Goal: Task Accomplishment & Management: Manage account settings

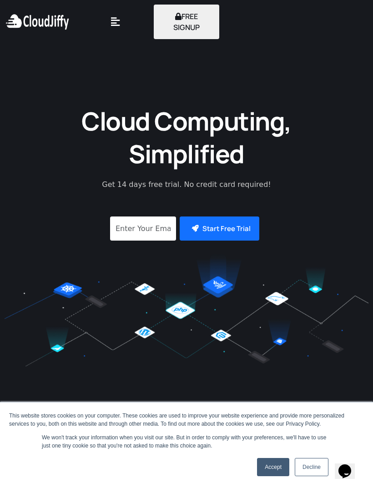
click at [264, 481] on div "This website stores cookies on your computer. These cookies are used to improve…" at bounding box center [186, 446] width 373 height 86
click at [272, 467] on link "Accept" at bounding box center [273, 467] width 32 height 18
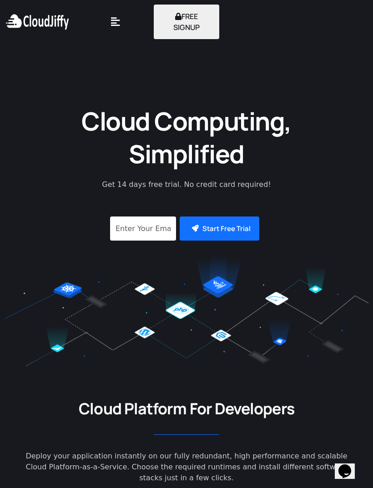
click at [116, 19] on icon "Menu Toggle" at bounding box center [115, 22] width 9 height 10
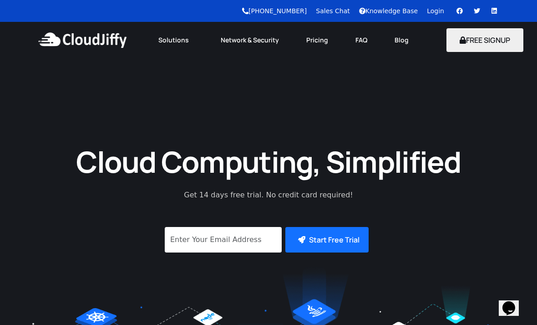
click at [373, 11] on link "Login" at bounding box center [435, 10] width 17 height 7
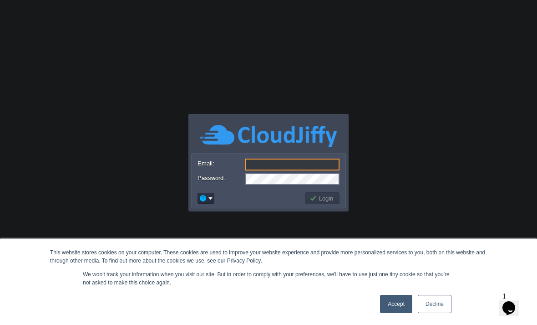
click at [400, 305] on link "Accept" at bounding box center [396, 304] width 32 height 18
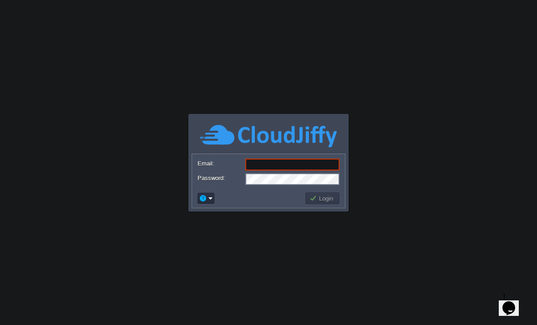
click at [301, 164] on input "Email:" at bounding box center [292, 164] width 94 height 12
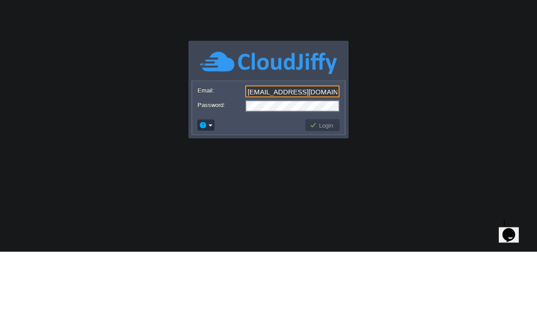
type input "[EMAIL_ADDRESS][DOMAIN_NAME]"
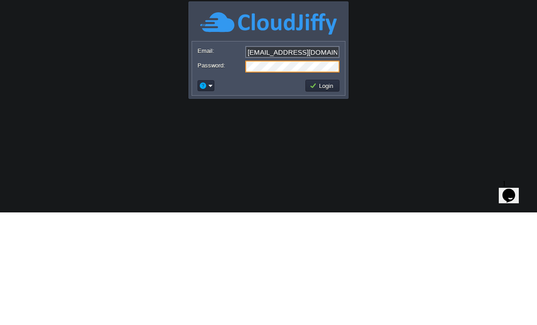
click at [321, 194] on button "Login" at bounding box center [323, 198] width 26 height 8
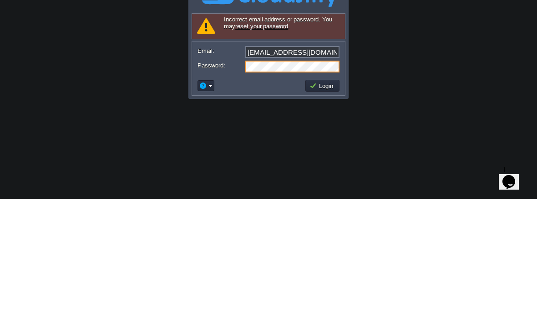
click at [318, 208] on button "Login" at bounding box center [323, 212] width 26 height 8
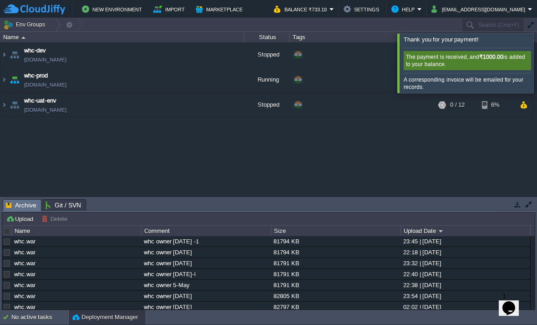
click at [438, 149] on div "whc-dev [DOMAIN_NAME] Stopped + Add to Env Group RAM 0% CPU 0% 0 / 12 11% whc-p…" at bounding box center [268, 118] width 537 height 153
click at [330, 10] on button "Balance ₹733.10" at bounding box center [302, 9] width 56 height 11
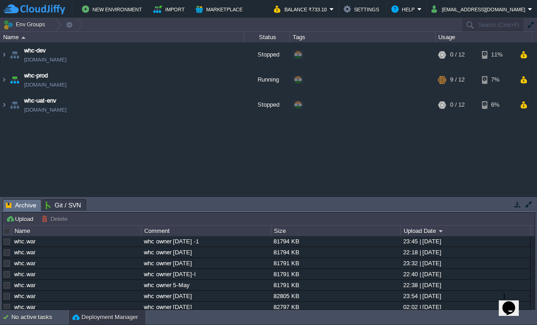
click at [330, 6] on button "Balance ₹733.10" at bounding box center [302, 9] width 56 height 11
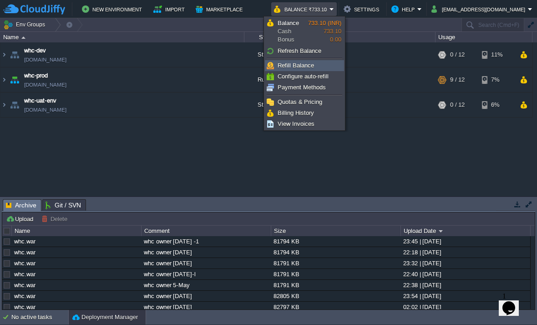
click at [310, 65] on span "Refill Balance" at bounding box center [296, 65] width 36 height 7
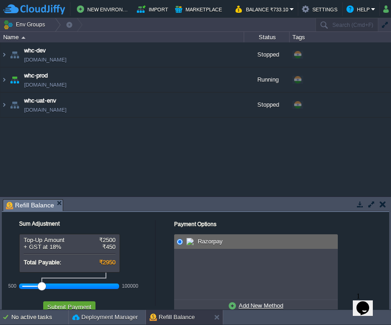
click at [173, 158] on div "whc-dev [DOMAIN_NAME] Stopped + Add to Env Group RAM 0% CPU 0% 0 / 12 11% whc-p…" at bounding box center [195, 118] width 391 height 153
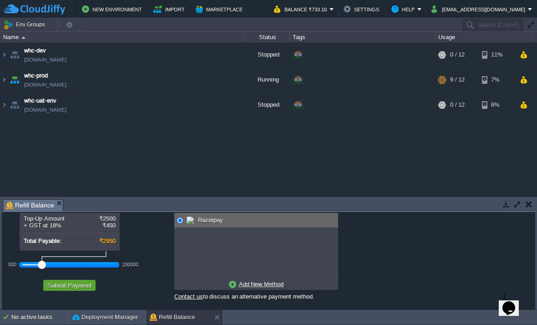
scroll to position [22, 0]
click at [30, 262] on div at bounding box center [69, 264] width 94 height 8
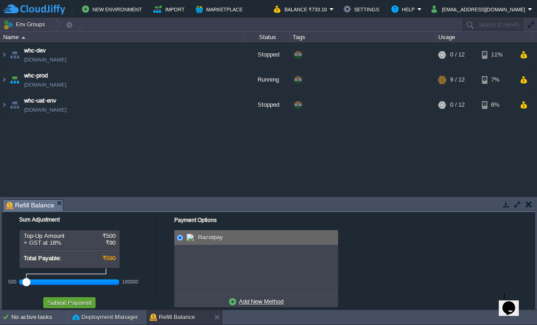
scroll to position [2, 0]
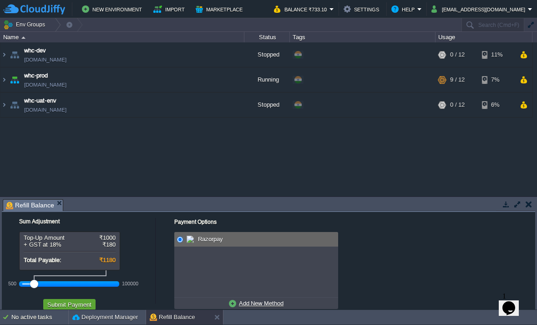
click at [81, 302] on button "Submit Payment" at bounding box center [70, 304] width 50 height 8
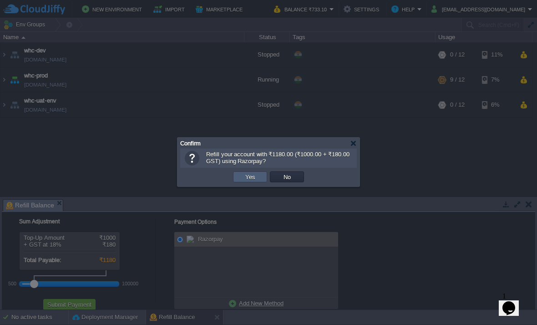
click at [256, 174] on button "Yes" at bounding box center [250, 177] width 15 height 8
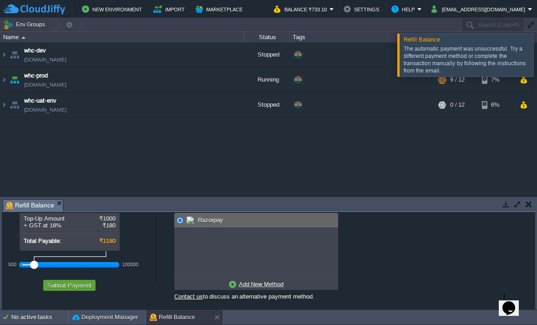
scroll to position [22, 0]
click at [270, 280] on u "Add New Method" at bounding box center [261, 283] width 45 height 7
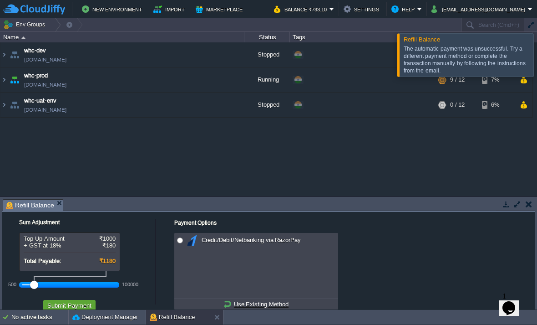
scroll to position [1, 0]
click at [292, 239] on span "Credit/Debit/Netbanking via RazorPay" at bounding box center [250, 240] width 102 height 7
radio input "true"
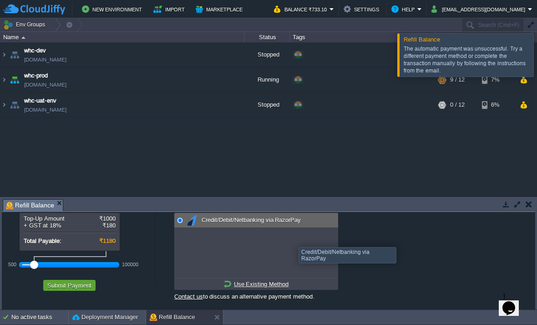
scroll to position [22, 0]
click at [81, 284] on button "Submit Payment" at bounding box center [70, 285] width 50 height 8
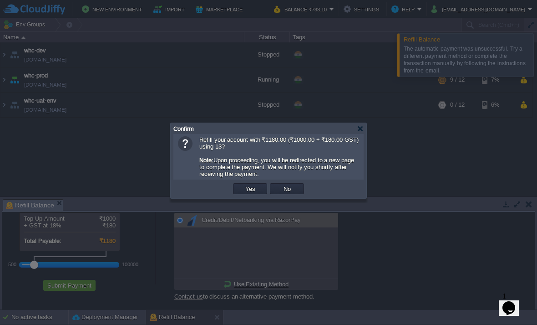
click at [249, 190] on button "Yes" at bounding box center [250, 188] width 15 height 8
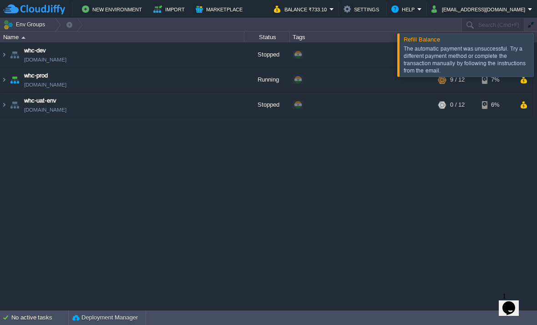
click at [330, 5] on button "Balance ₹733.10" at bounding box center [302, 9] width 56 height 11
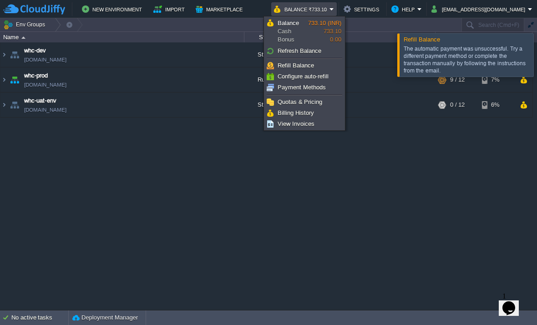
click at [320, 61] on link "Refill Balance" at bounding box center [304, 66] width 78 height 10
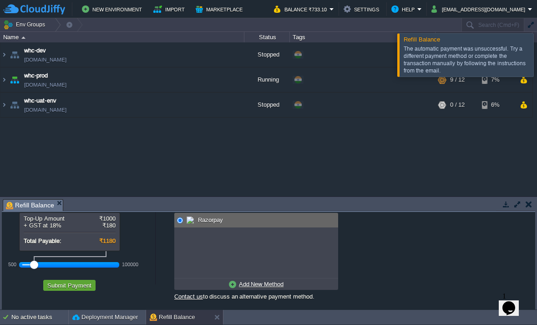
click at [268, 282] on u "Add New Method" at bounding box center [261, 283] width 45 height 7
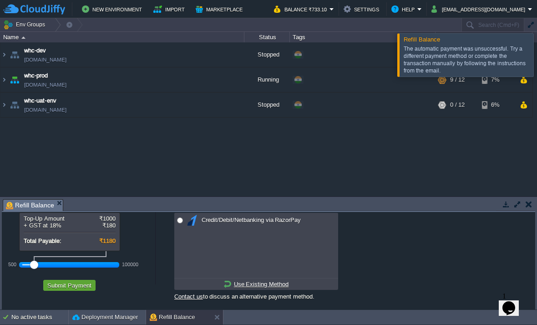
click at [84, 285] on button "Submit Payment" at bounding box center [70, 285] width 50 height 8
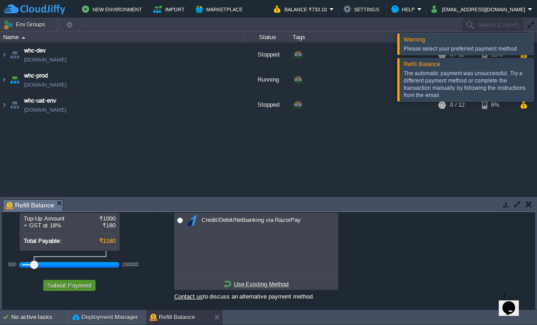
click at [183, 220] on input "radio" at bounding box center [180, 220] width 6 height 6
radio input "true"
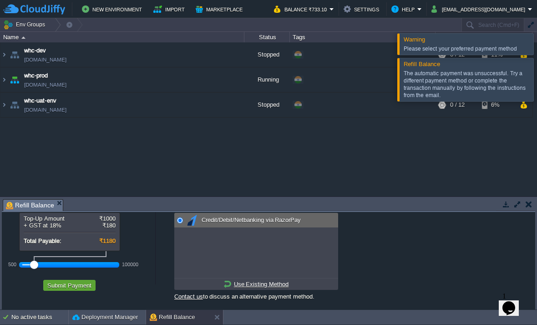
click at [83, 287] on button "Submit Payment" at bounding box center [70, 285] width 50 height 8
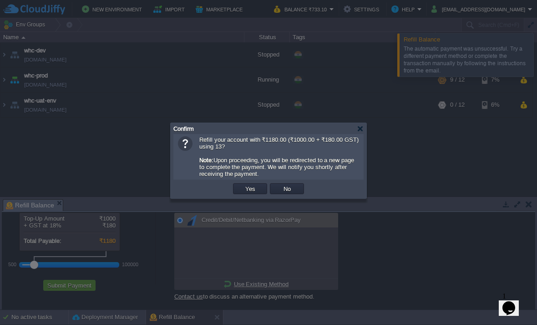
click at [250, 190] on button "Yes" at bounding box center [250, 188] width 15 height 8
